Goal: Task Accomplishment & Management: Manage account settings

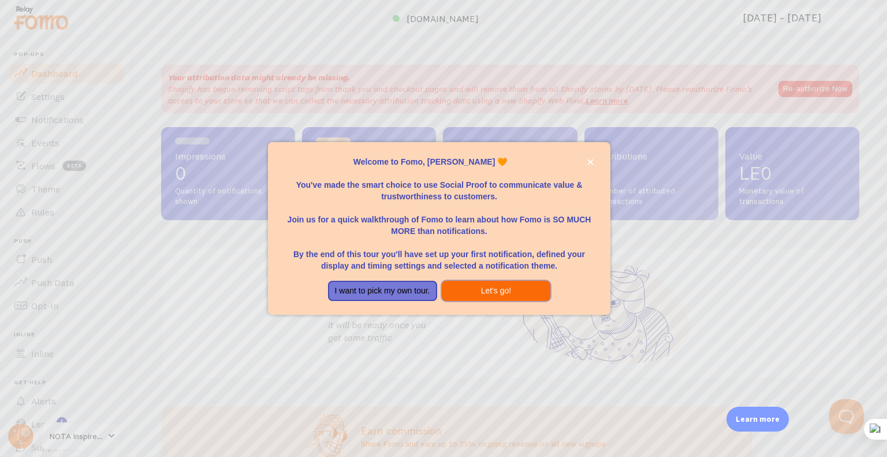
click at [476, 293] on button "Let's go!" at bounding box center [496, 291] width 109 height 21
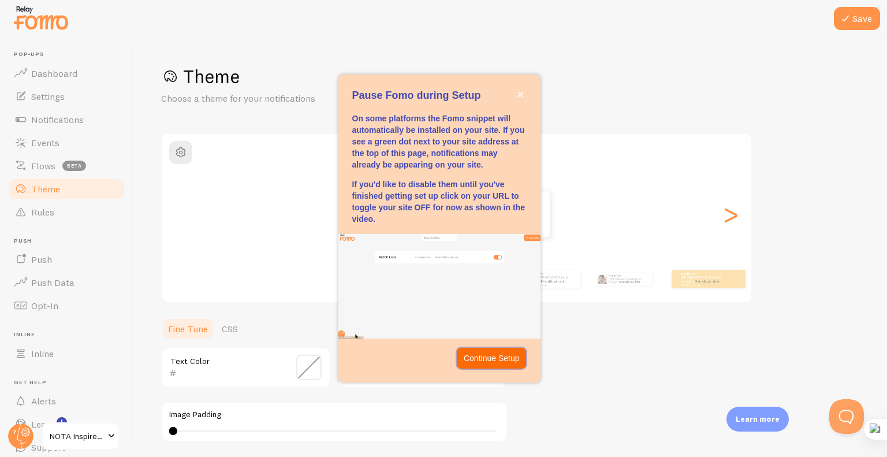
click at [469, 356] on p "Continue Setup" at bounding box center [491, 358] width 56 height 12
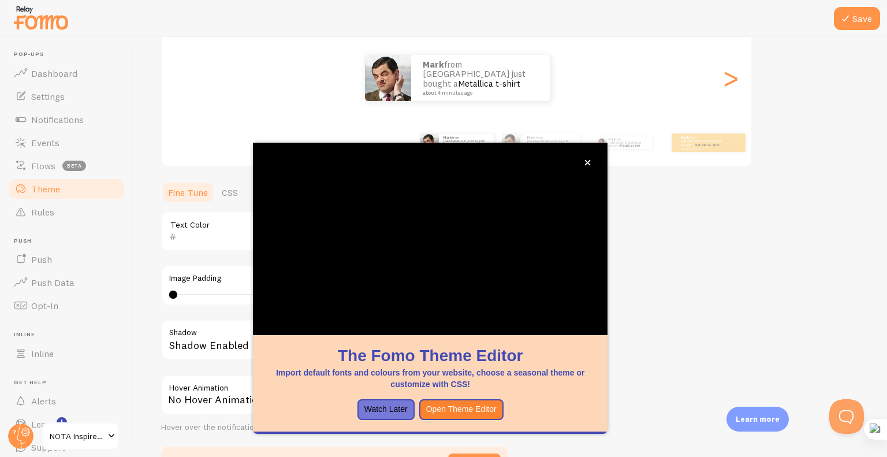
scroll to position [136, 0]
click at [392, 411] on button "Watch Later" at bounding box center [385, 409] width 57 height 21
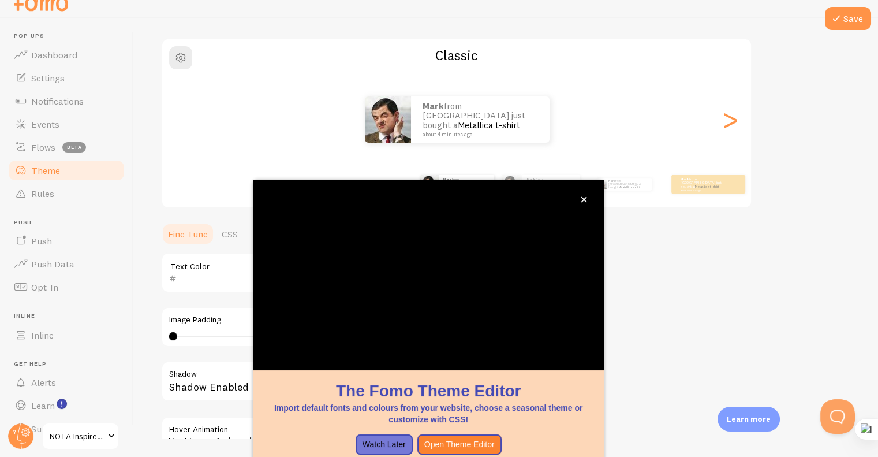
scroll to position [81, 0]
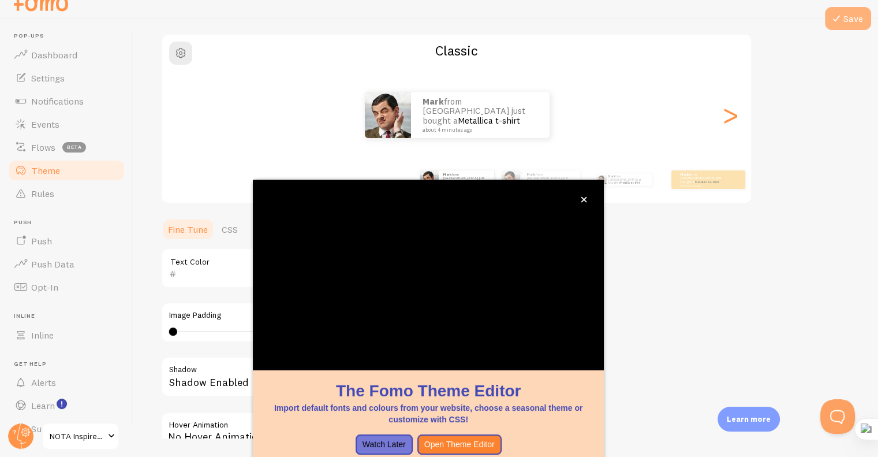
click at [841, 24] on icon at bounding box center [836, 19] width 14 height 14
click at [582, 204] on button "close," at bounding box center [584, 199] width 12 height 12
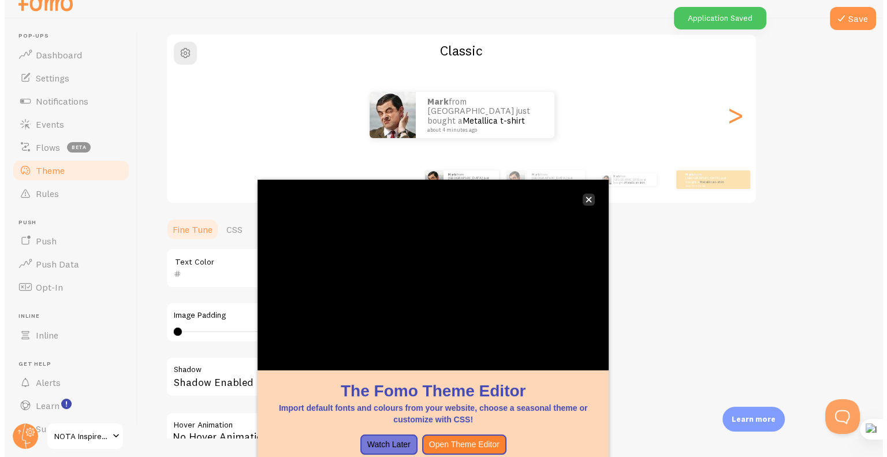
scroll to position [0, 0]
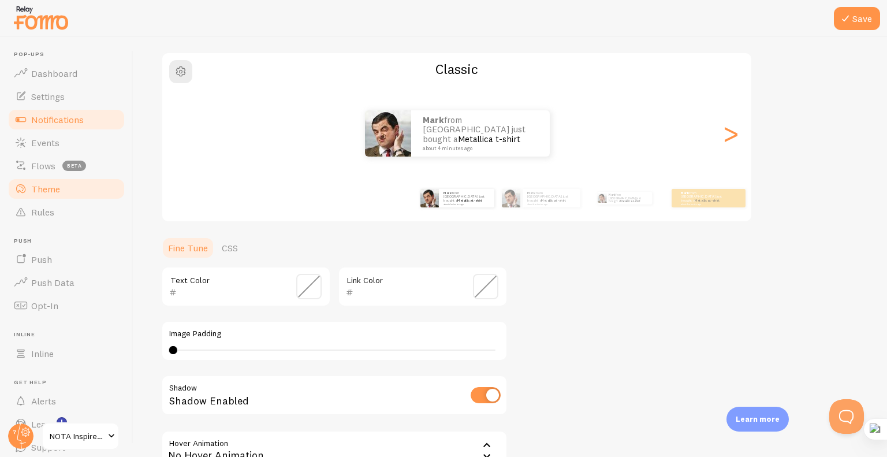
click at [40, 122] on span "Notifications" at bounding box center [57, 120] width 53 height 12
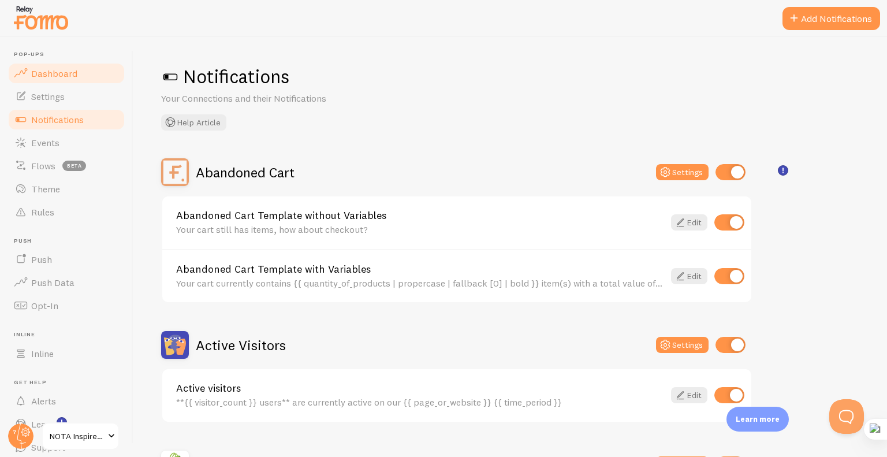
click at [44, 77] on span "Dashboard" at bounding box center [54, 74] width 46 height 12
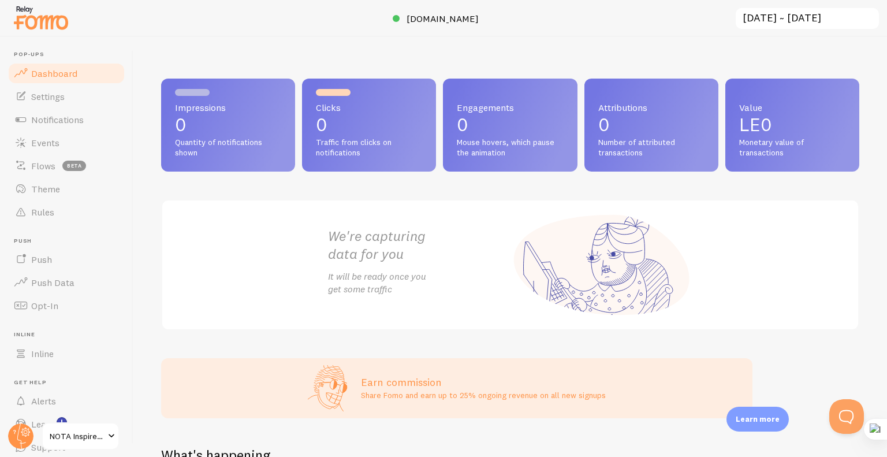
click at [65, 438] on span "NOTA Inspired Perfumes" at bounding box center [77, 436] width 55 height 14
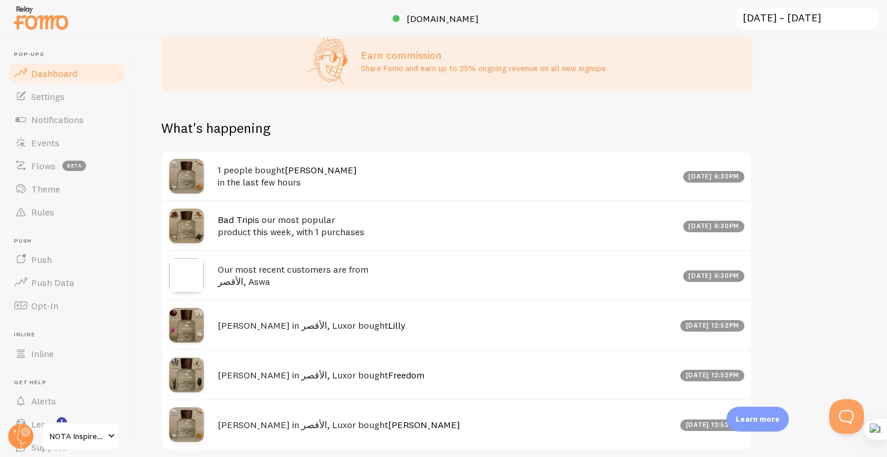
scroll to position [327, 0]
click at [38, 278] on span "Push Data" at bounding box center [52, 282] width 43 height 12
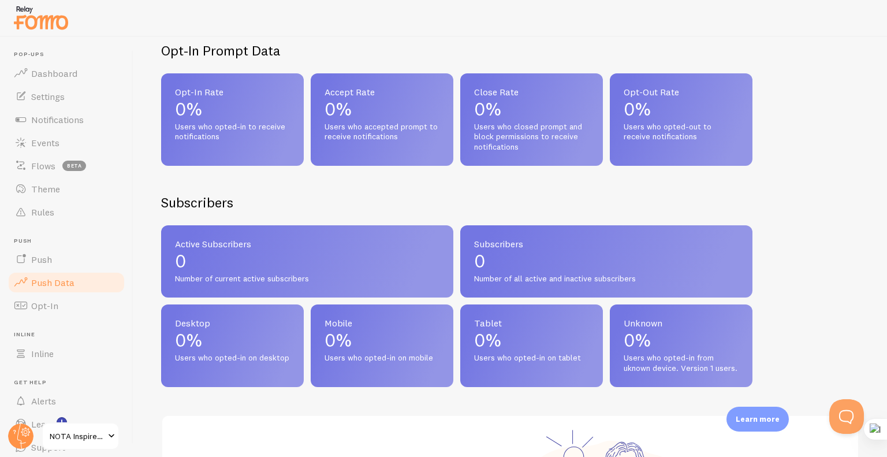
scroll to position [315, 0]
click at [47, 76] on span "Dashboard" at bounding box center [54, 74] width 46 height 12
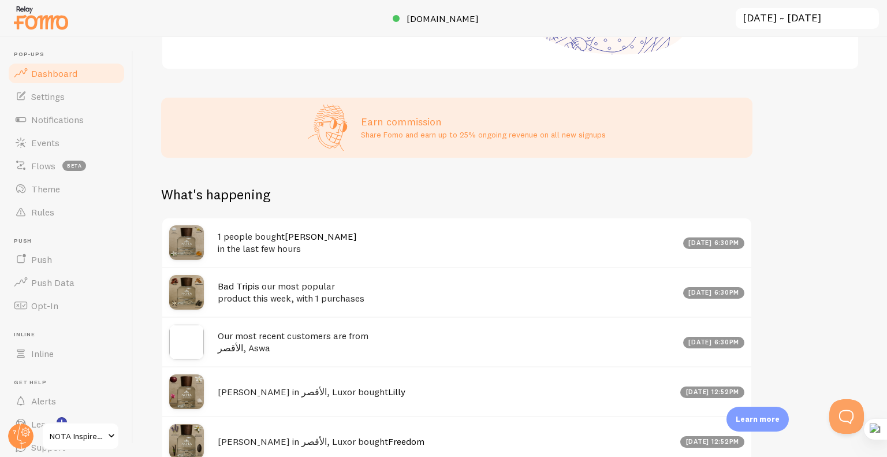
scroll to position [263, 0]
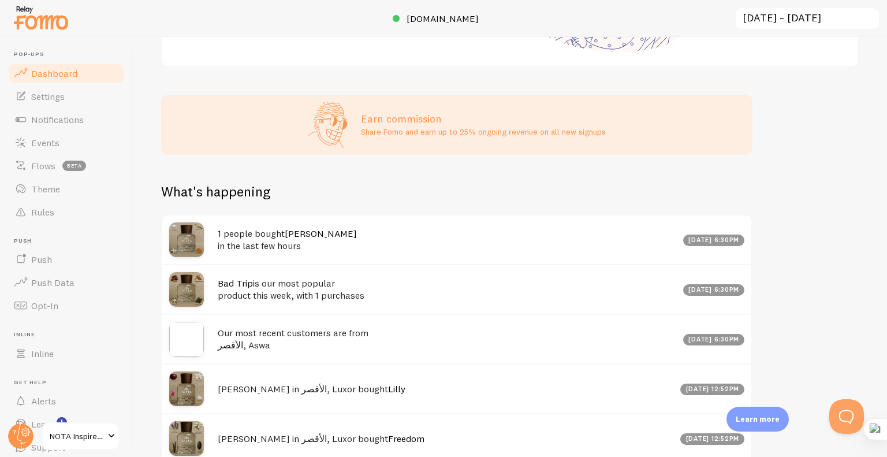
click at [365, 119] on h3 "Earn commission" at bounding box center [483, 118] width 245 height 13
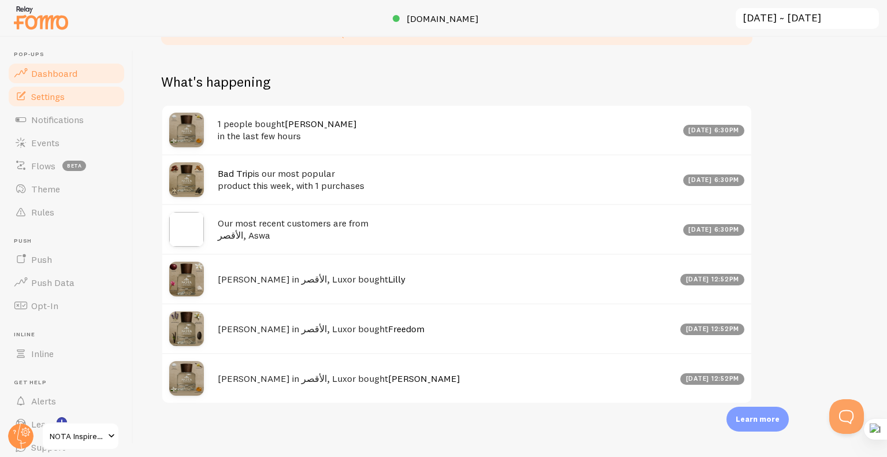
click at [53, 103] on link "Settings" at bounding box center [66, 96] width 119 height 23
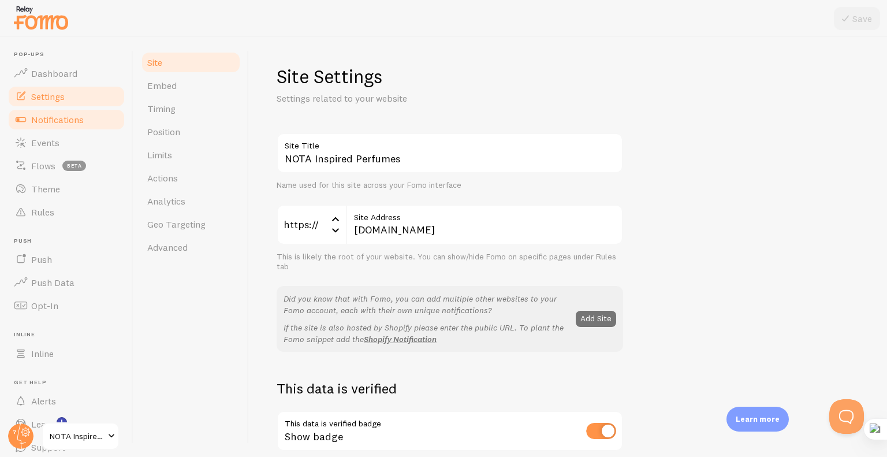
click at [55, 115] on span "Notifications" at bounding box center [57, 120] width 53 height 12
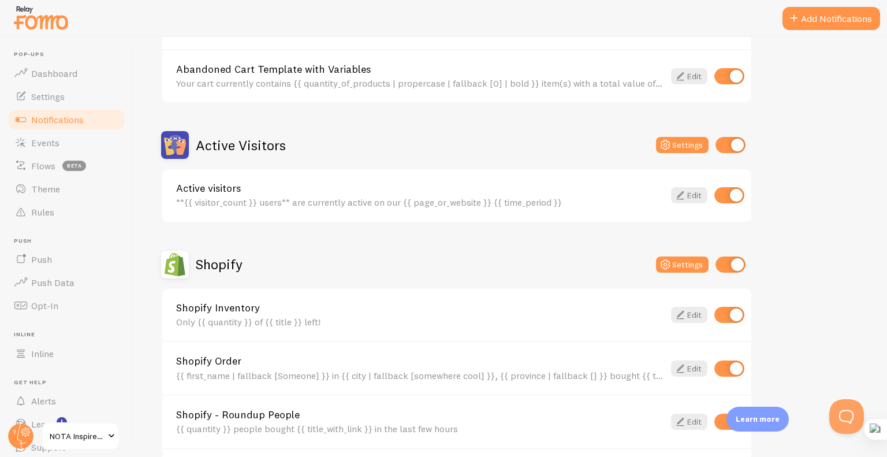
scroll to position [230, 0]
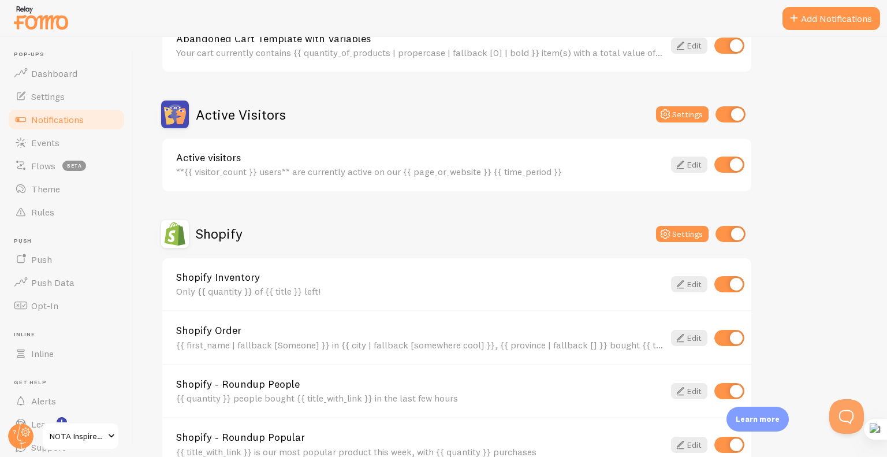
click at [726, 159] on input "checkbox" at bounding box center [729, 164] width 30 height 16
checkbox input "false"
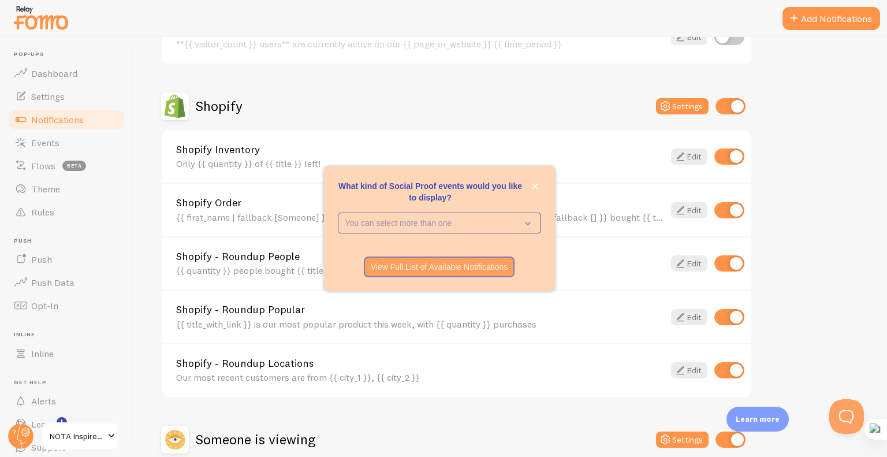
scroll to position [394, 0]
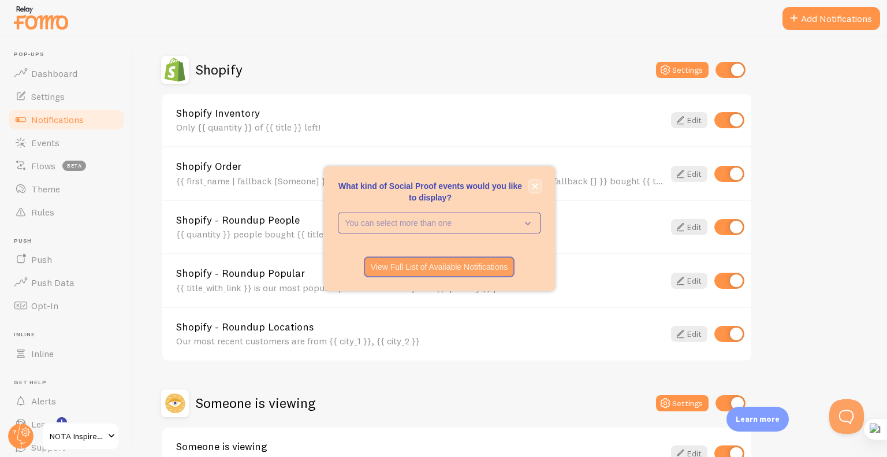
click at [532, 187] on icon "close," at bounding box center [535, 186] width 6 height 6
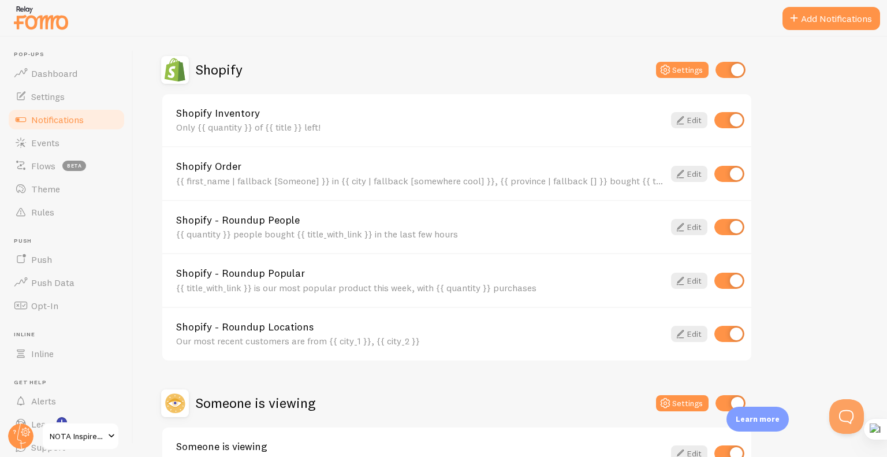
scroll to position [470, 0]
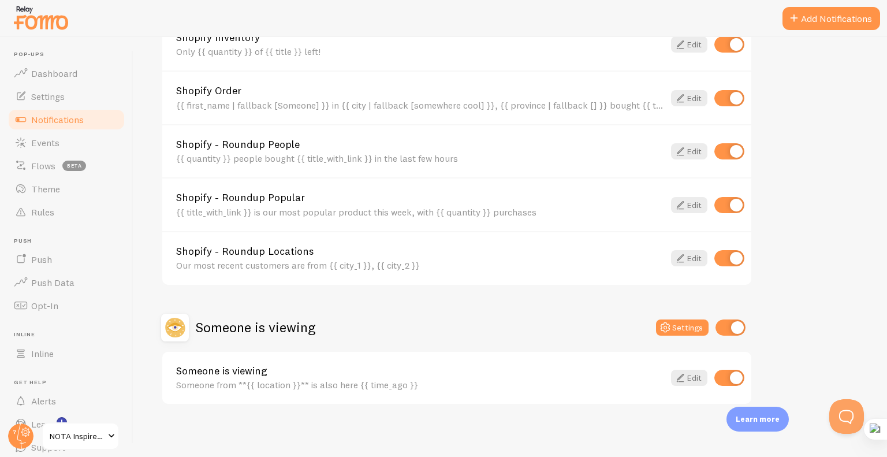
click at [729, 371] on input "checkbox" at bounding box center [729, 377] width 30 height 16
checkbox input "false"
click at [731, 258] on input "checkbox" at bounding box center [729, 258] width 30 height 16
checkbox input "false"
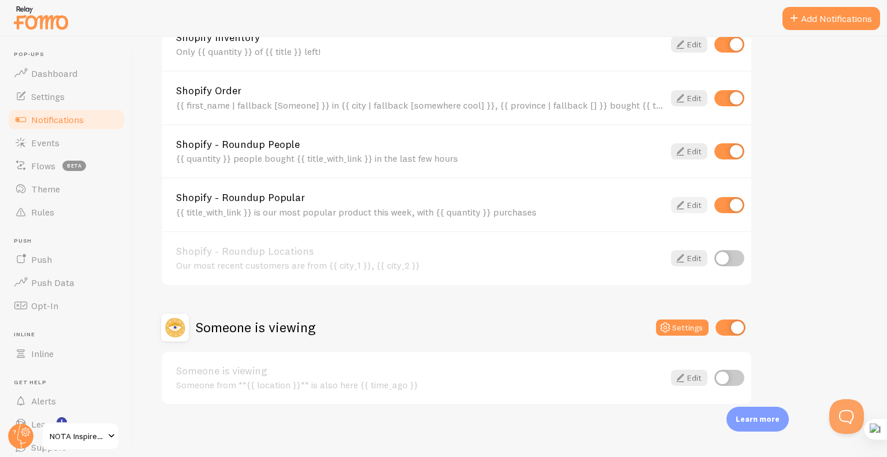
click at [679, 200] on icon at bounding box center [680, 205] width 14 height 14
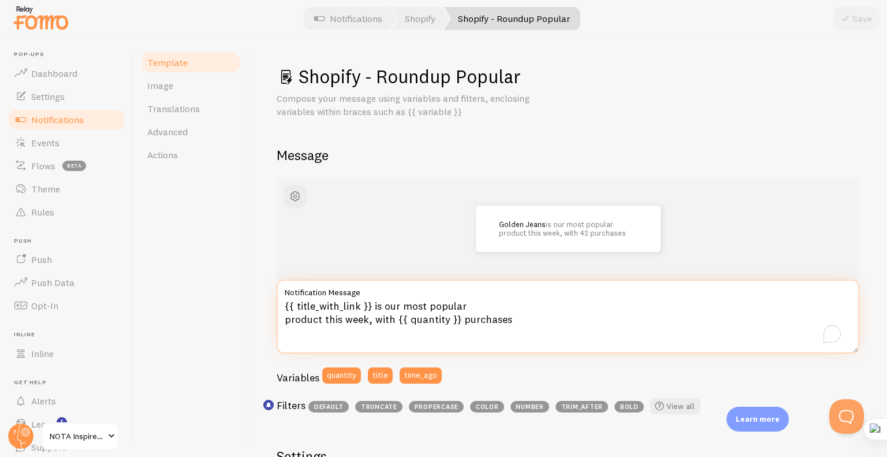
drag, startPoint x: 368, startPoint y: 325, endPoint x: 513, endPoint y: 316, distance: 145.1
click at [513, 316] on textarea "{{ title_with_link }} is our most popular product this week, with {{ quantity }…" at bounding box center [567, 316] width 582 height 74
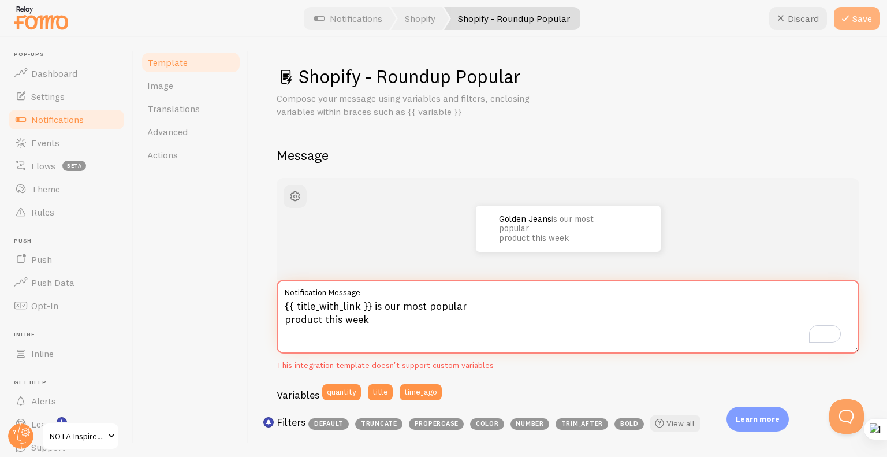
type textarea "{{ title_with_link }} is our most popular product this week"
click at [847, 16] on icon at bounding box center [845, 19] width 14 height 14
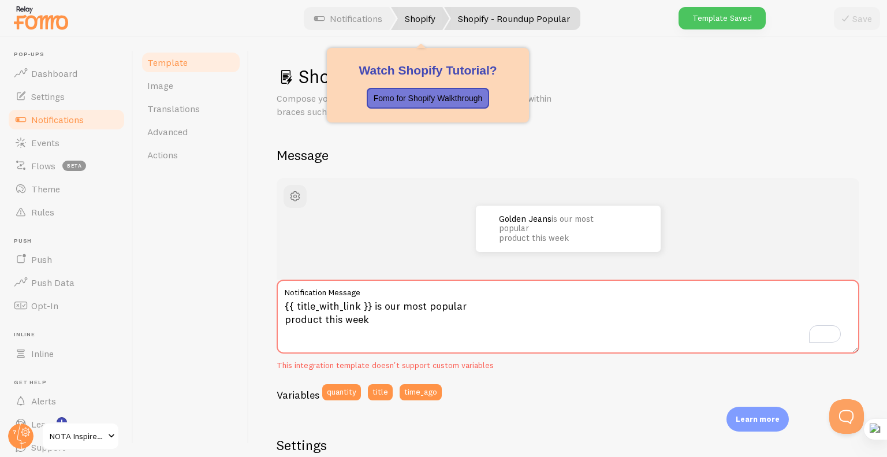
click at [420, 21] on link "Shopify" at bounding box center [420, 18] width 58 height 23
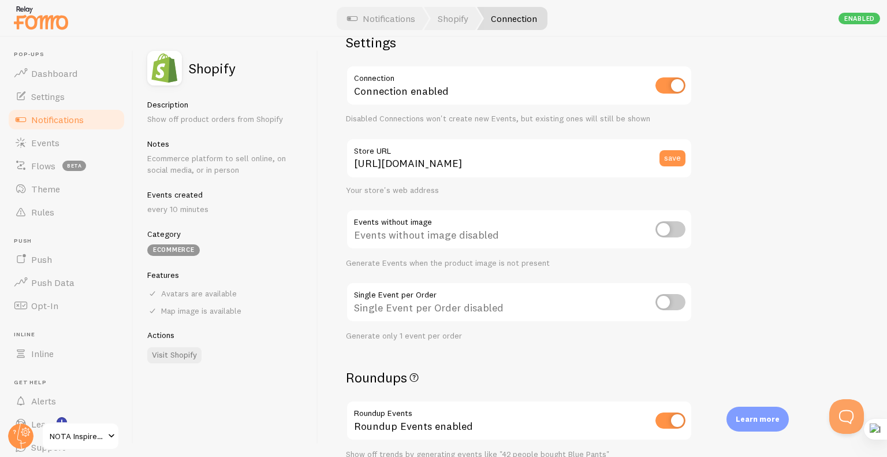
scroll to position [29, 0]
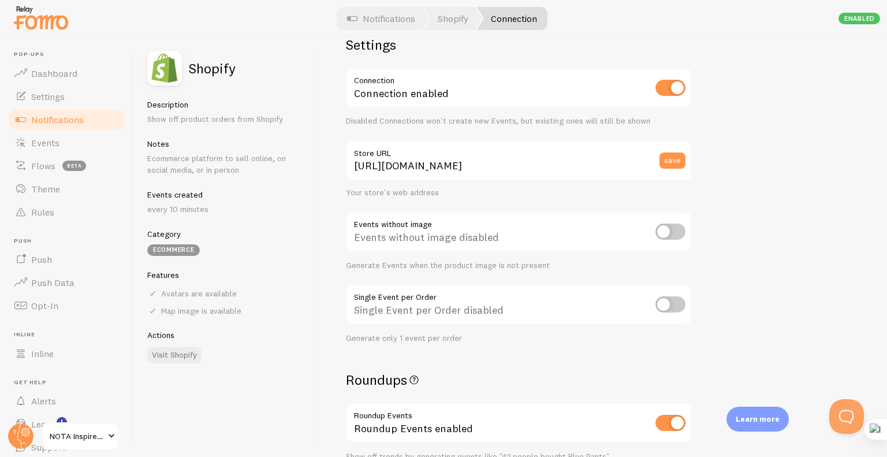
click at [54, 121] on span "Notifications" at bounding box center [57, 120] width 53 height 12
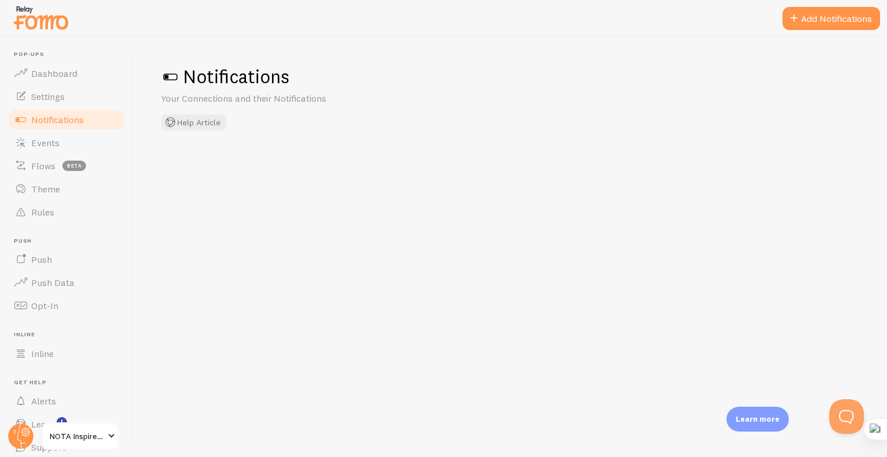
checkbox input "false"
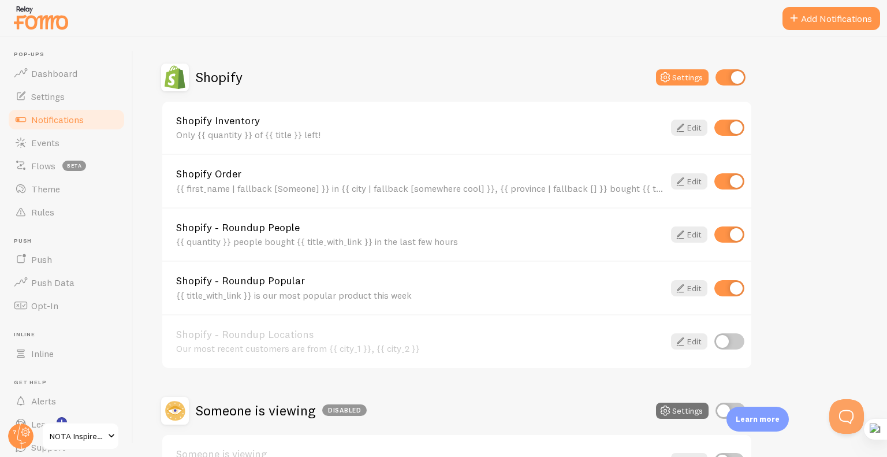
scroll to position [470, 0]
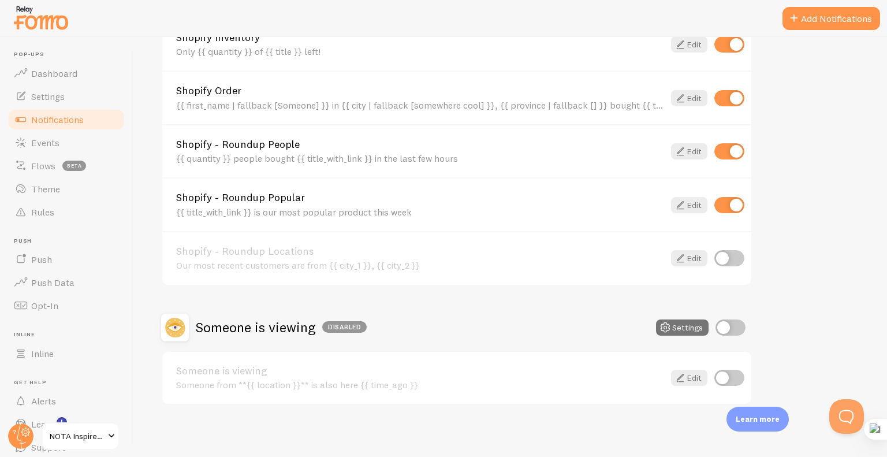
click at [730, 377] on input "checkbox" at bounding box center [729, 377] width 30 height 16
checkbox input "true"
click at [726, 324] on input "checkbox" at bounding box center [730, 327] width 30 height 16
checkbox input "true"
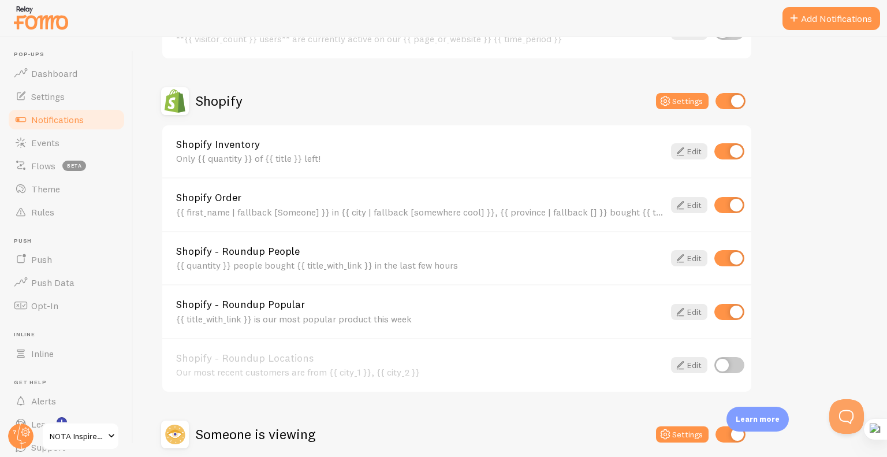
scroll to position [365, 0]
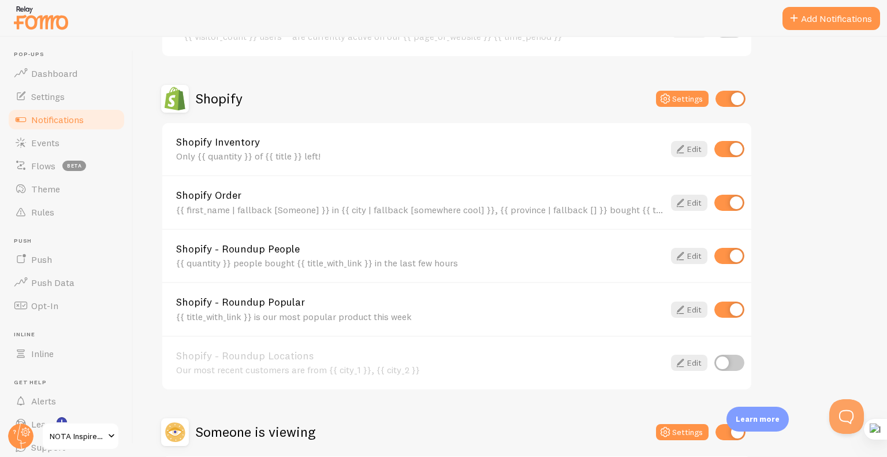
click at [605, 211] on div "{{ first_name | fallback [Someone] }} in {{ city | fallback [somewhere cool] }}…" at bounding box center [420, 209] width 488 height 10
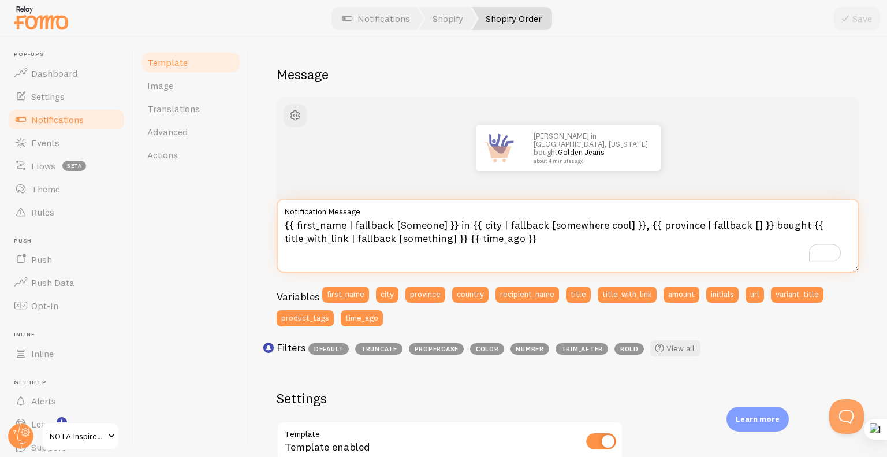
scroll to position [81, 0]
drag, startPoint x: 635, startPoint y: 226, endPoint x: 454, endPoint y: 219, distance: 181.4
click at [454, 219] on textarea "{{ first_name | fallback [Someone] }} in {{ city | fallback [somewhere cool] }}…" at bounding box center [567, 236] width 582 height 74
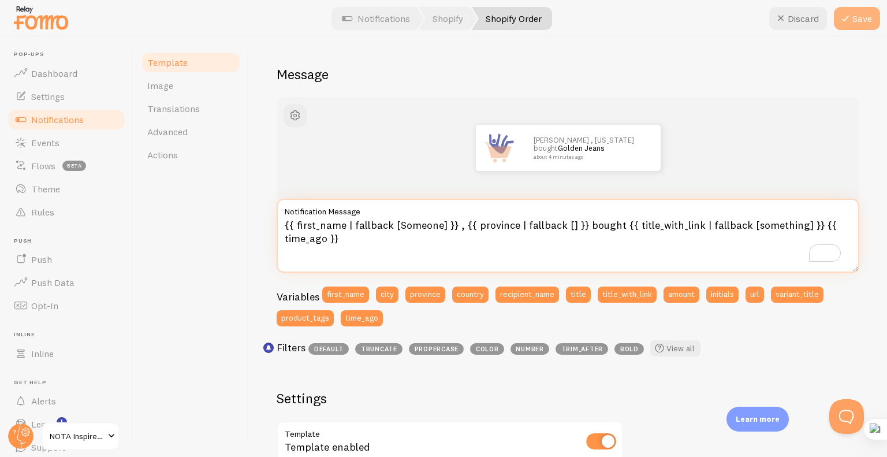
type textarea "{{ first_name | fallback [Someone] }} , {{ province | fallback [] }} bought {{ …"
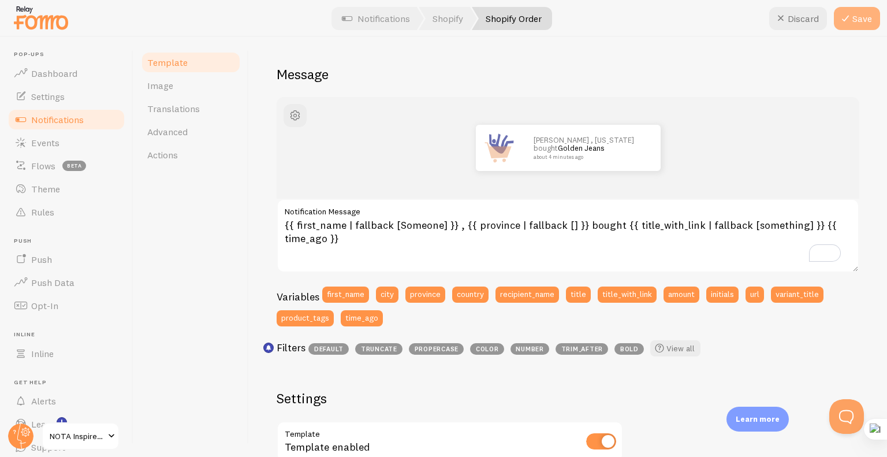
click at [850, 16] on icon at bounding box center [845, 19] width 14 height 14
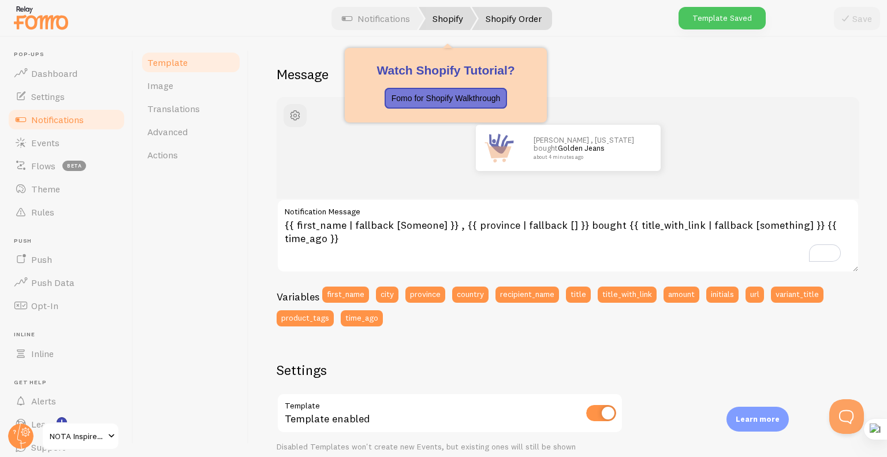
click at [443, 21] on link "Shopify" at bounding box center [447, 18] width 58 height 23
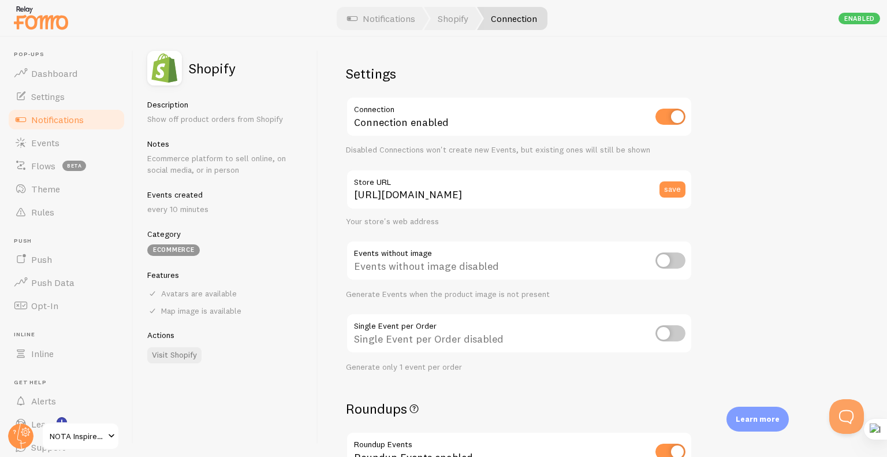
click at [47, 116] on span "Notifications" at bounding box center [57, 120] width 53 height 12
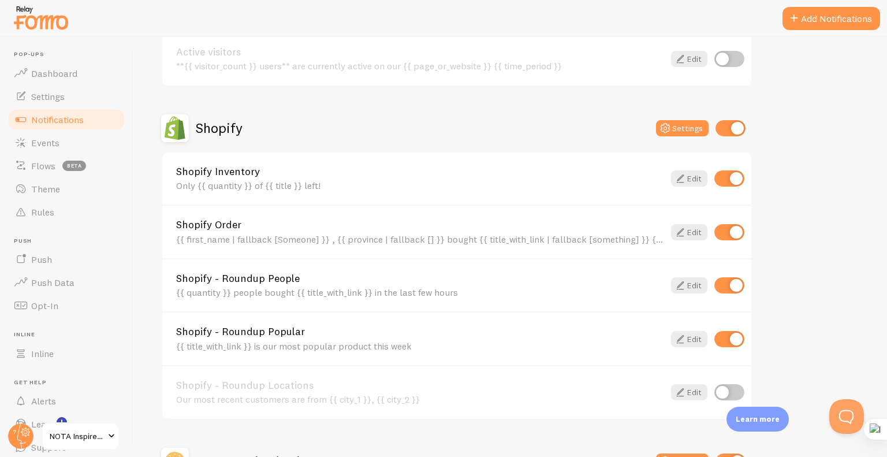
scroll to position [336, 0]
click at [38, 164] on span "Flows" at bounding box center [43, 166] width 24 height 12
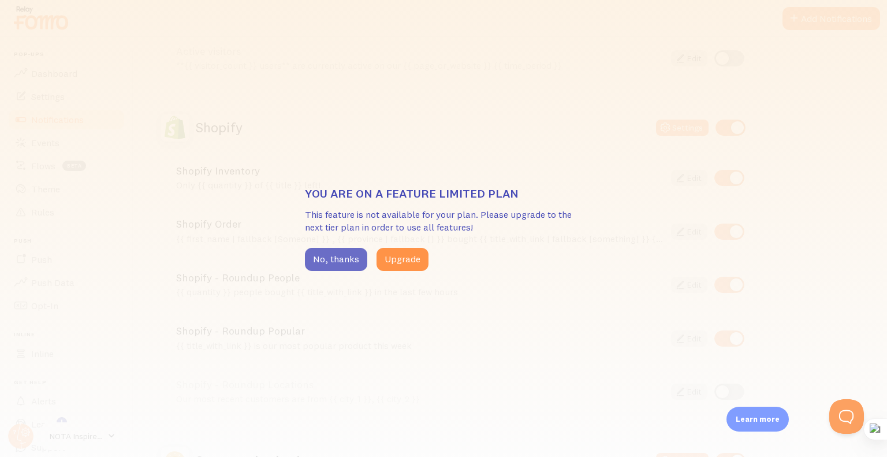
click at [323, 256] on button "No, thanks" at bounding box center [336, 259] width 62 height 23
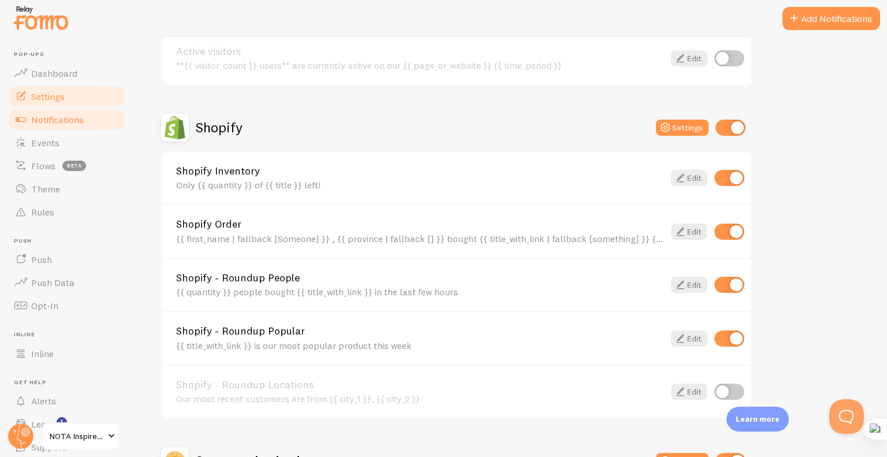
click at [41, 94] on span "Settings" at bounding box center [47, 97] width 33 height 12
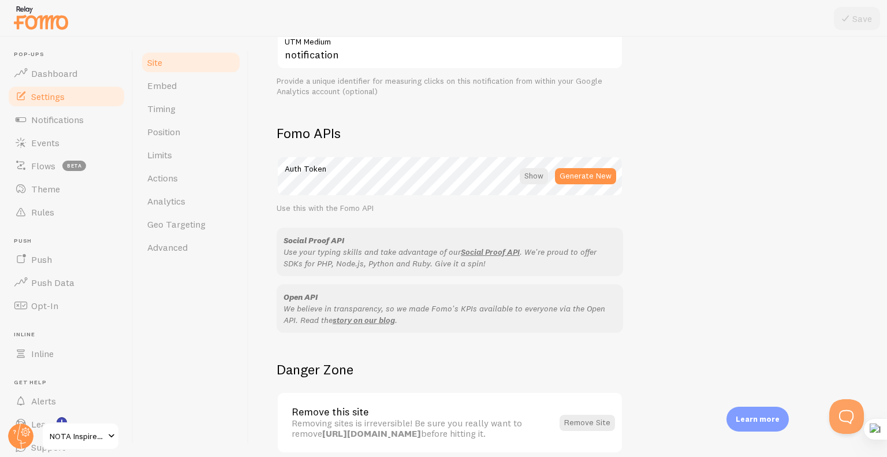
scroll to position [582, 0]
click at [61, 119] on span "Notifications" at bounding box center [57, 120] width 53 height 12
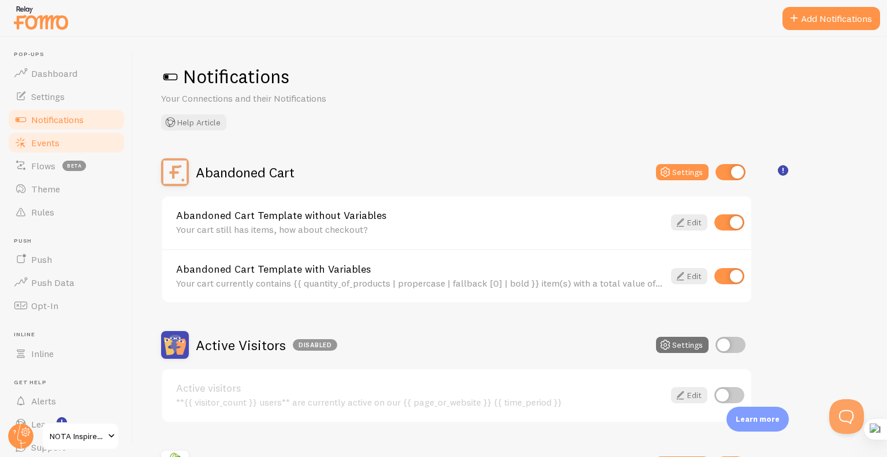
click at [54, 140] on span "Events" at bounding box center [45, 143] width 28 height 12
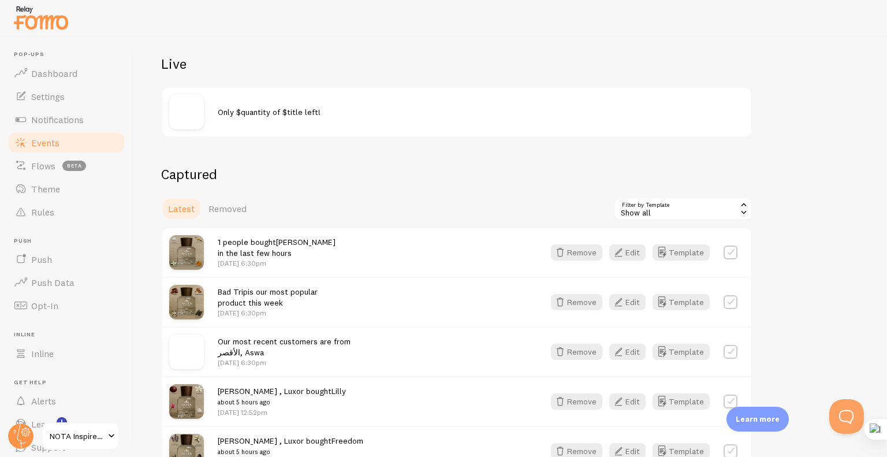
scroll to position [113, 0]
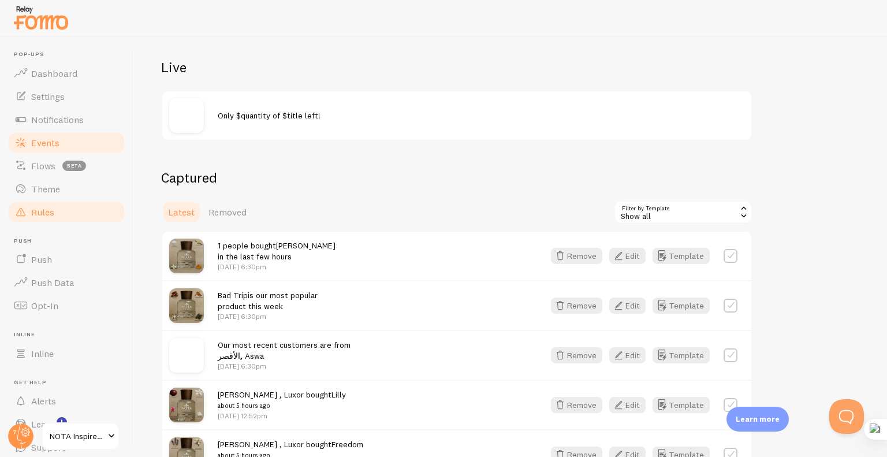
click at [32, 206] on span "Rules" at bounding box center [42, 212] width 23 height 12
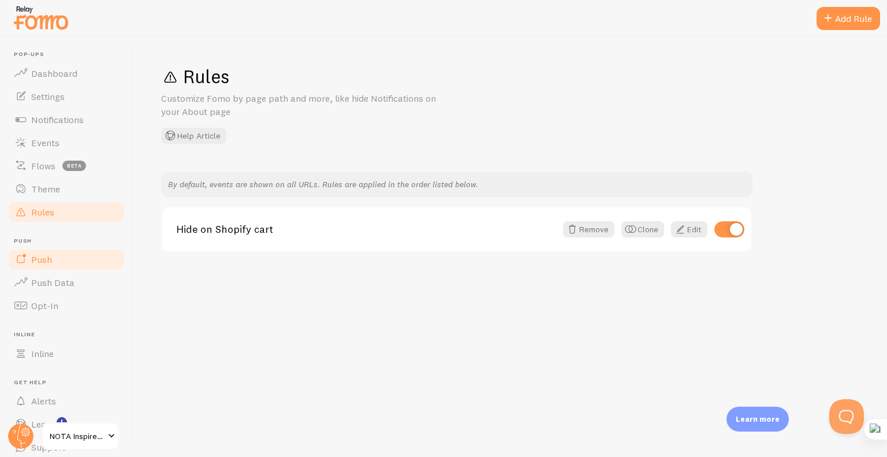
click at [50, 261] on span "Push" at bounding box center [41, 259] width 21 height 12
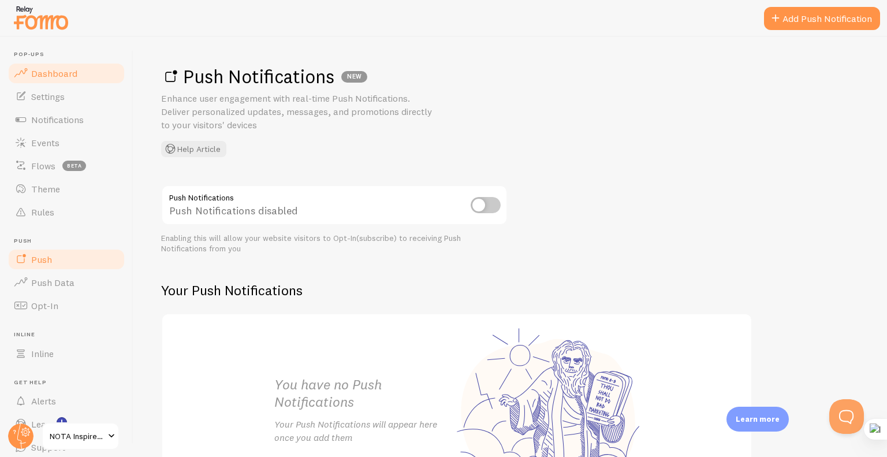
click at [69, 75] on span "Dashboard" at bounding box center [54, 74] width 46 height 12
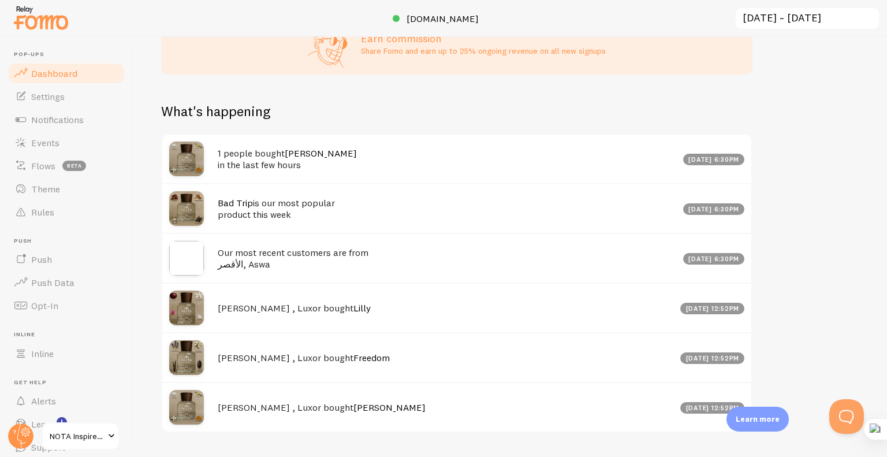
scroll to position [545, 0]
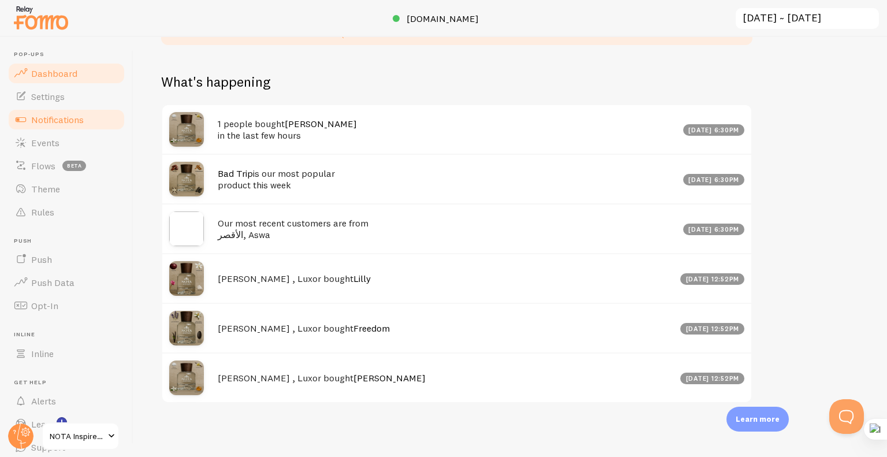
click at [39, 115] on span "Notifications" at bounding box center [57, 120] width 53 height 12
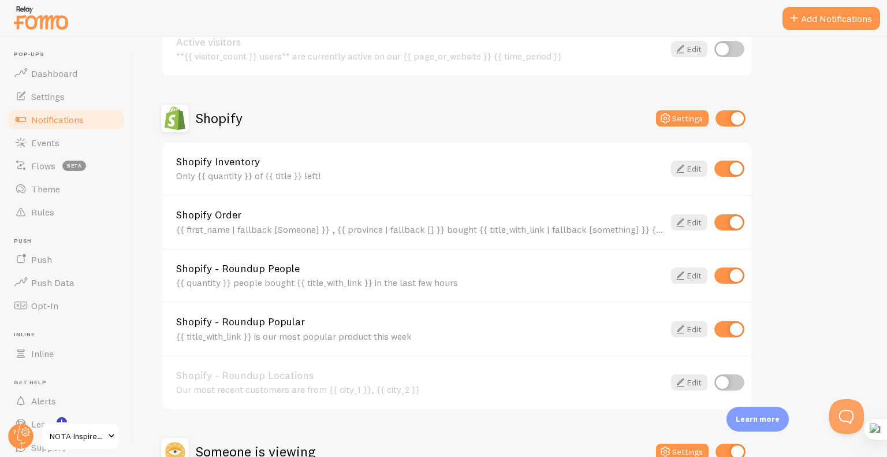
scroll to position [350, 0]
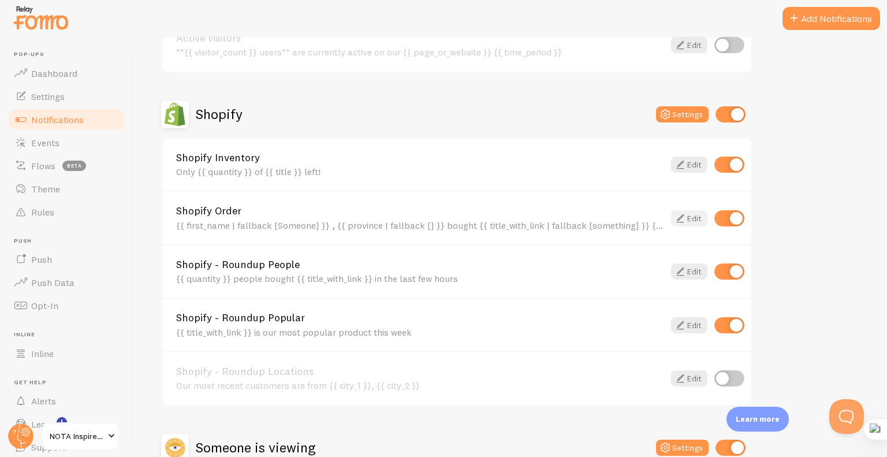
click at [692, 219] on link "Edit" at bounding box center [689, 218] width 36 height 16
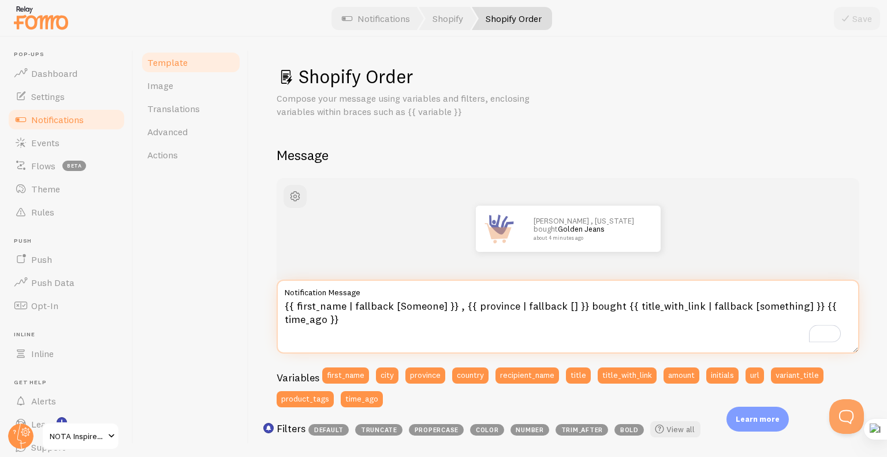
drag, startPoint x: 458, startPoint y: 309, endPoint x: 276, endPoint y: 304, distance: 181.3
click at [276, 304] on textarea "{{ first_name | fallback [Someone] }} , {{ province | fallback [] }} bought {{ …" at bounding box center [567, 316] width 582 height 74
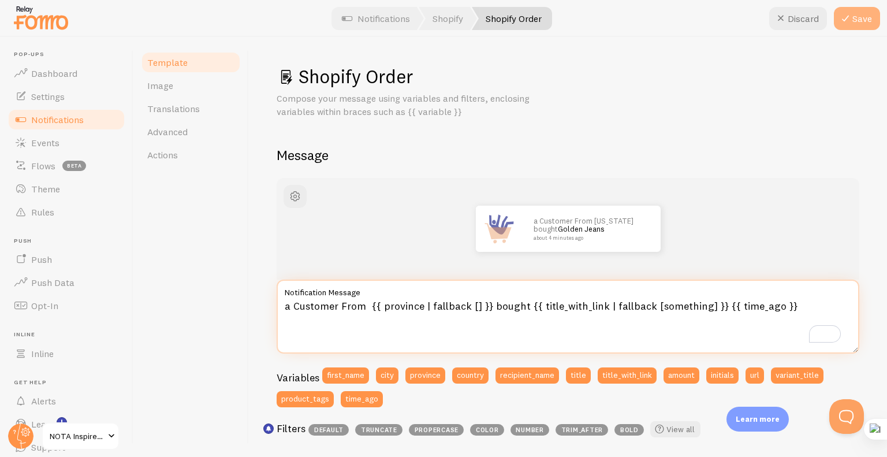
type textarea "a Customer From {{ province | fallback [] }} bought {{ title_with_link | fallba…"
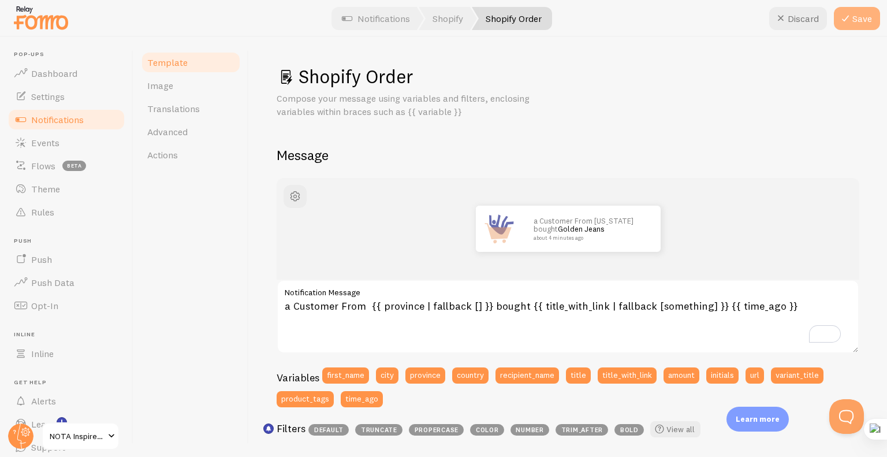
click at [850, 19] on icon at bounding box center [845, 19] width 14 height 14
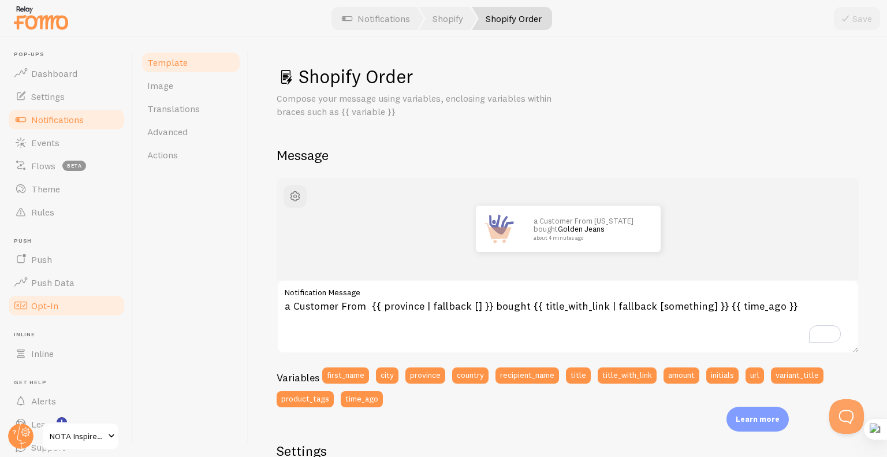
click at [53, 302] on span "Opt-In" at bounding box center [44, 306] width 27 height 12
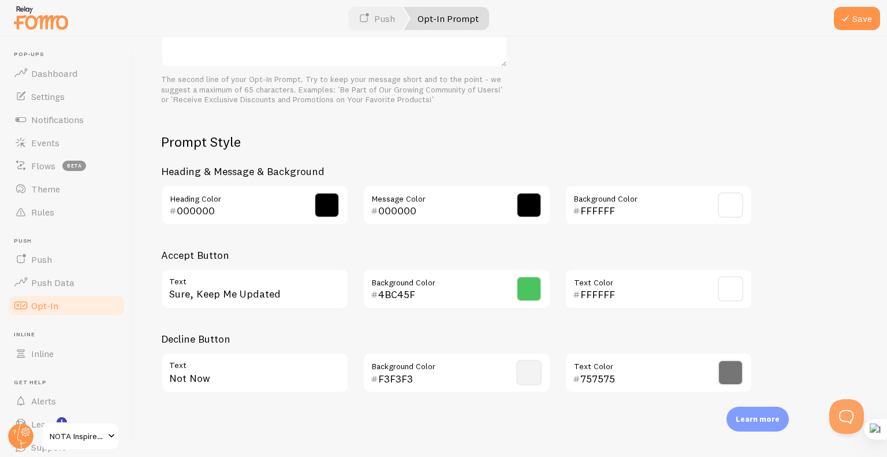
scroll to position [205, 0]
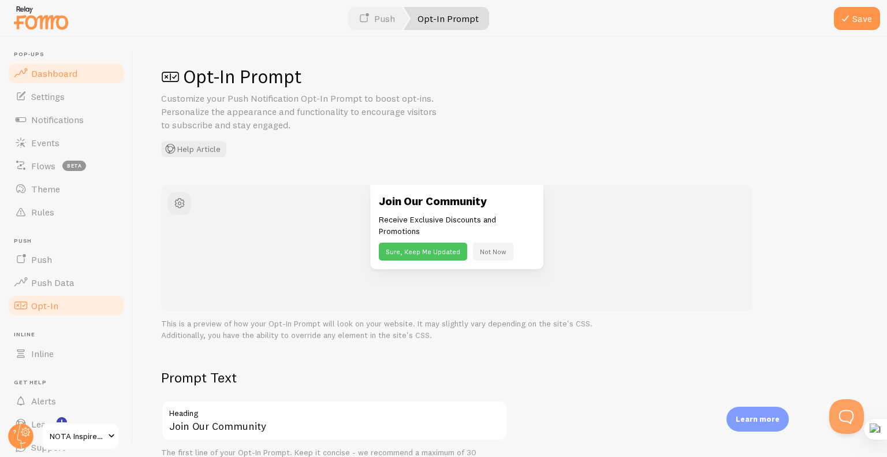
click at [35, 64] on link "Dashboard" at bounding box center [66, 73] width 119 height 23
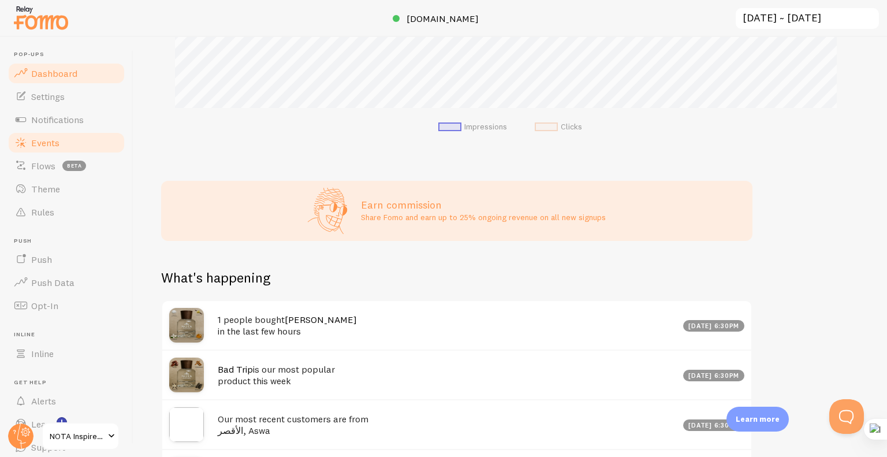
click at [45, 144] on span "Events" at bounding box center [45, 143] width 28 height 12
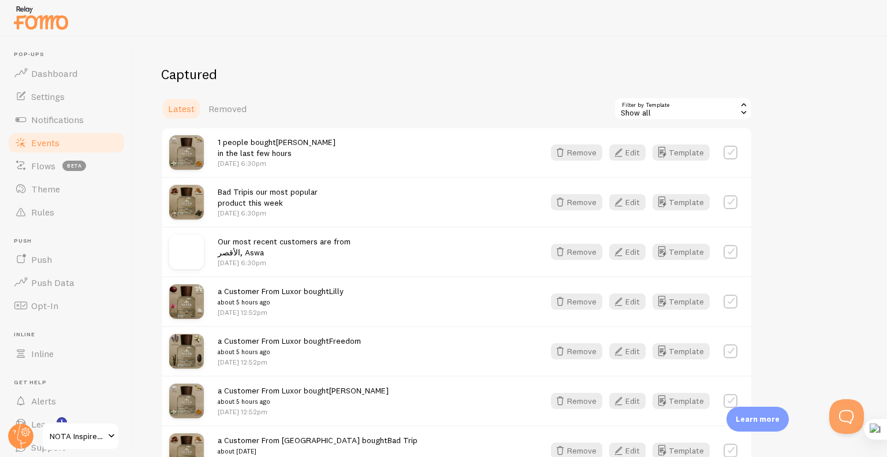
scroll to position [222, 0]
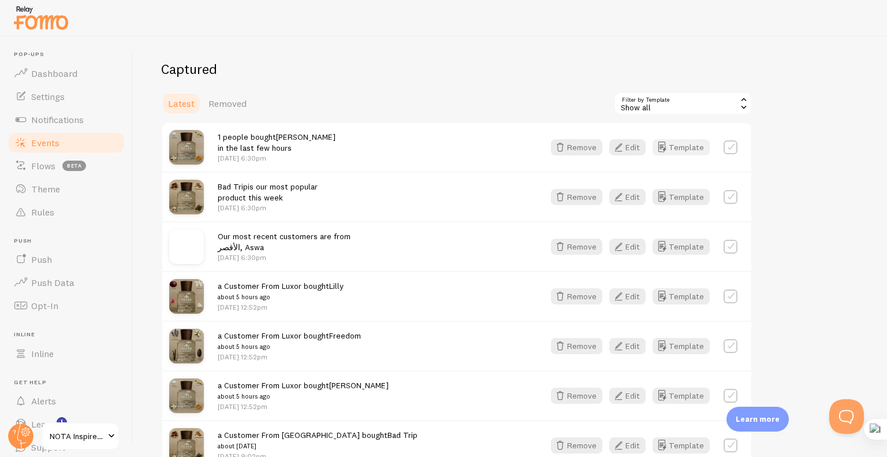
click at [687, 147] on button "Template" at bounding box center [680, 147] width 57 height 16
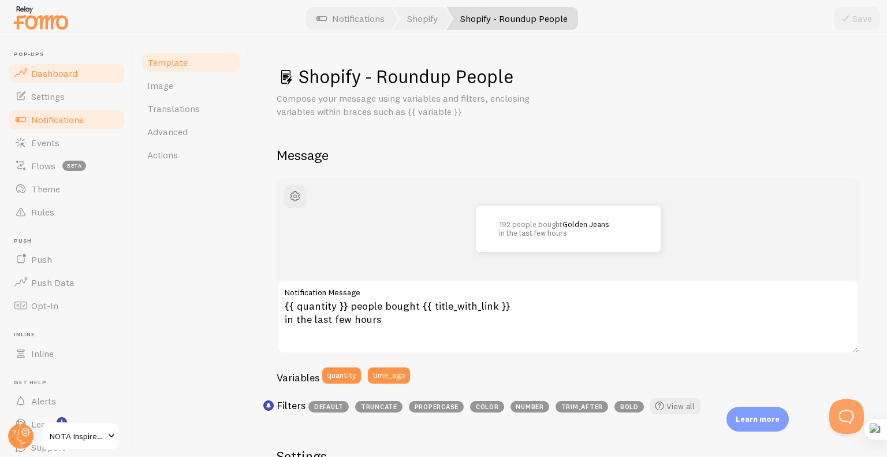
click at [83, 78] on link "Dashboard" at bounding box center [66, 73] width 119 height 23
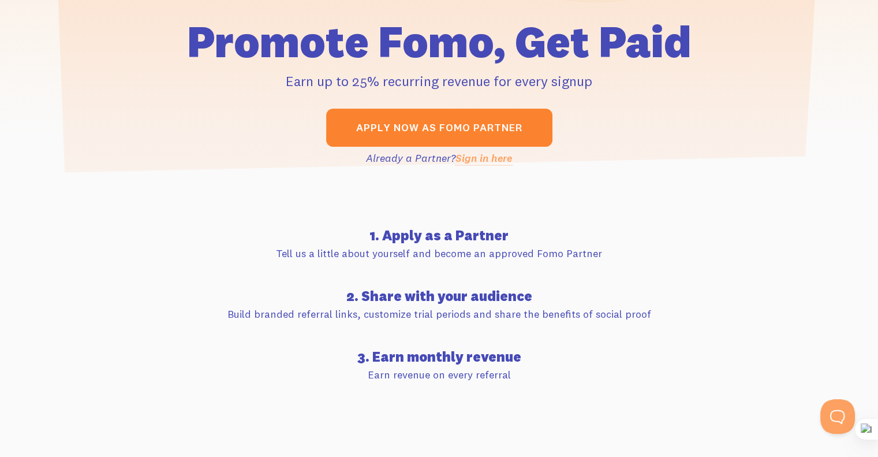
scroll to position [328, 0]
click at [424, 124] on link "Apply now as Fomo Partner" at bounding box center [439, 127] width 226 height 38
